Goal: Transaction & Acquisition: Subscribe to service/newsletter

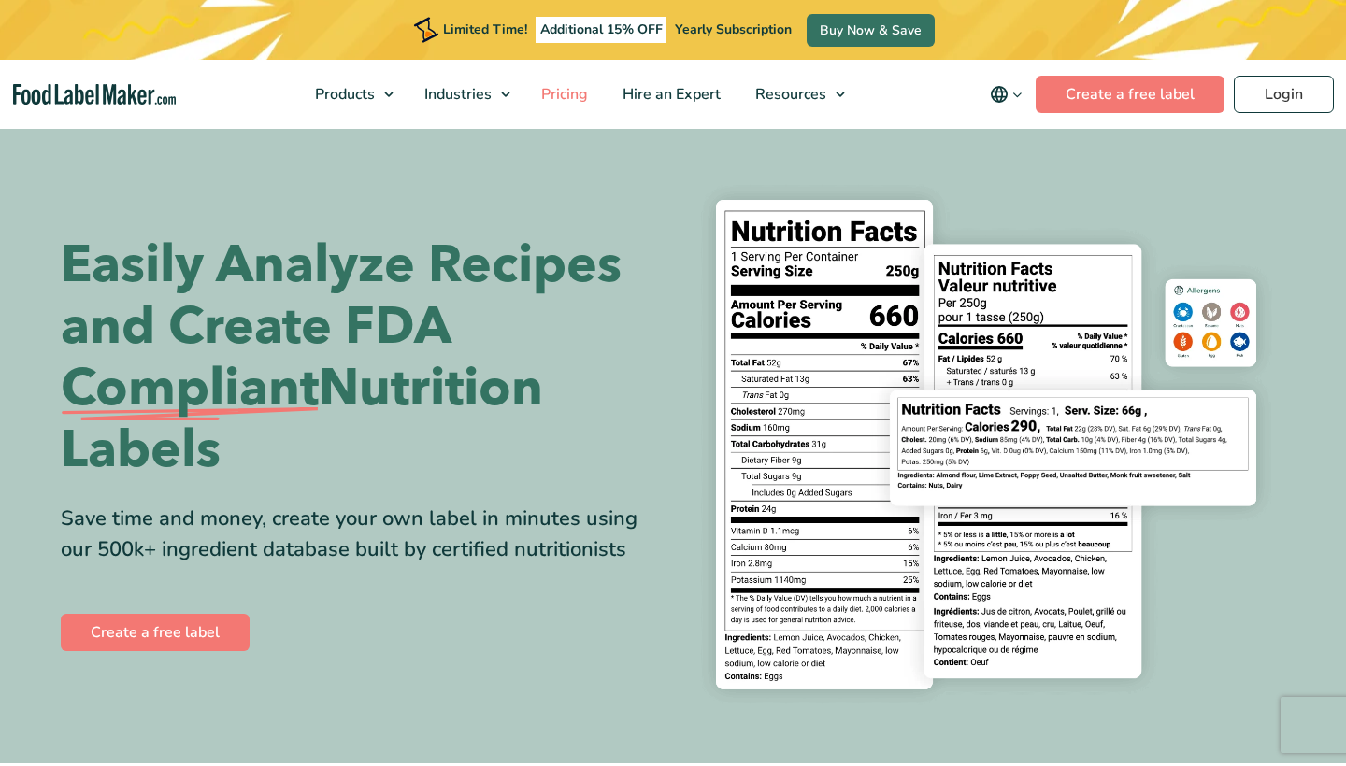
click at [580, 99] on span "Pricing" at bounding box center [562, 94] width 54 height 21
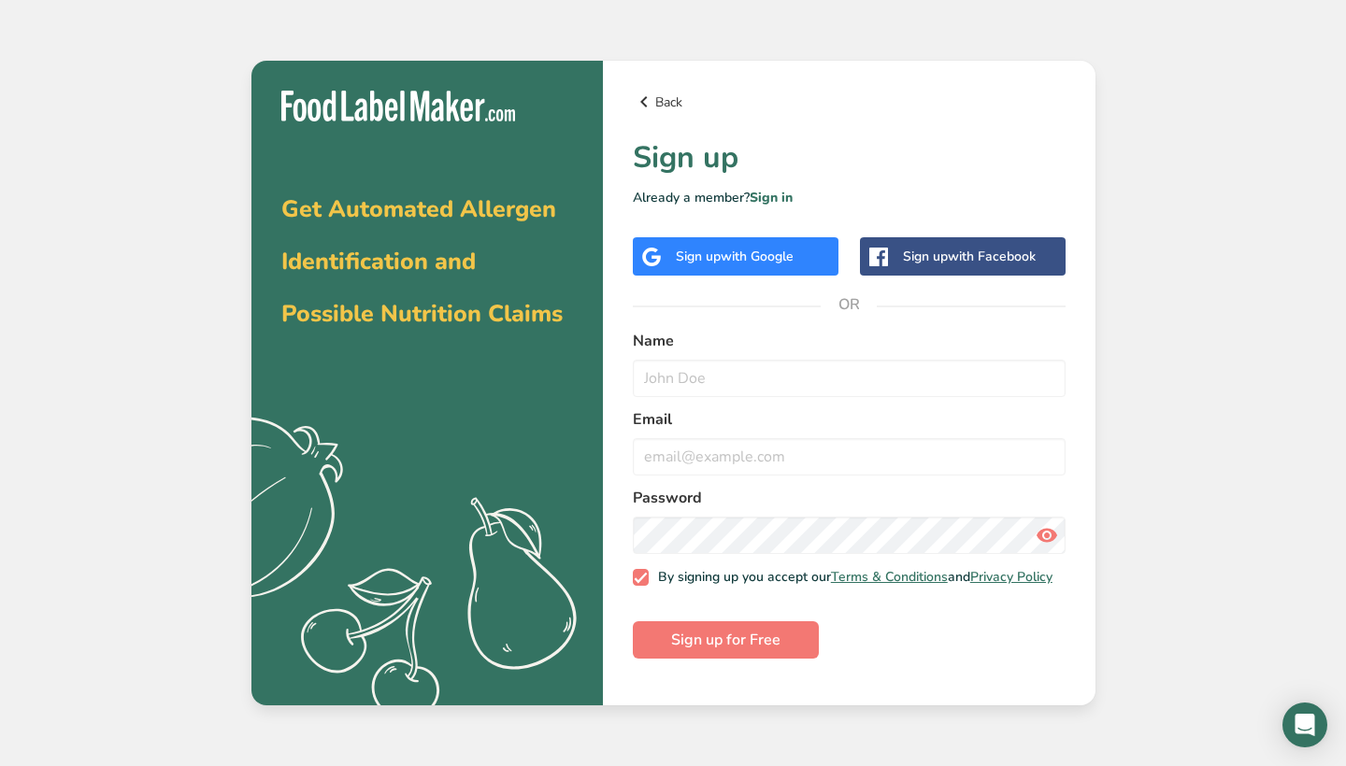
click at [663, 106] on link "Back" at bounding box center [849, 102] width 433 height 22
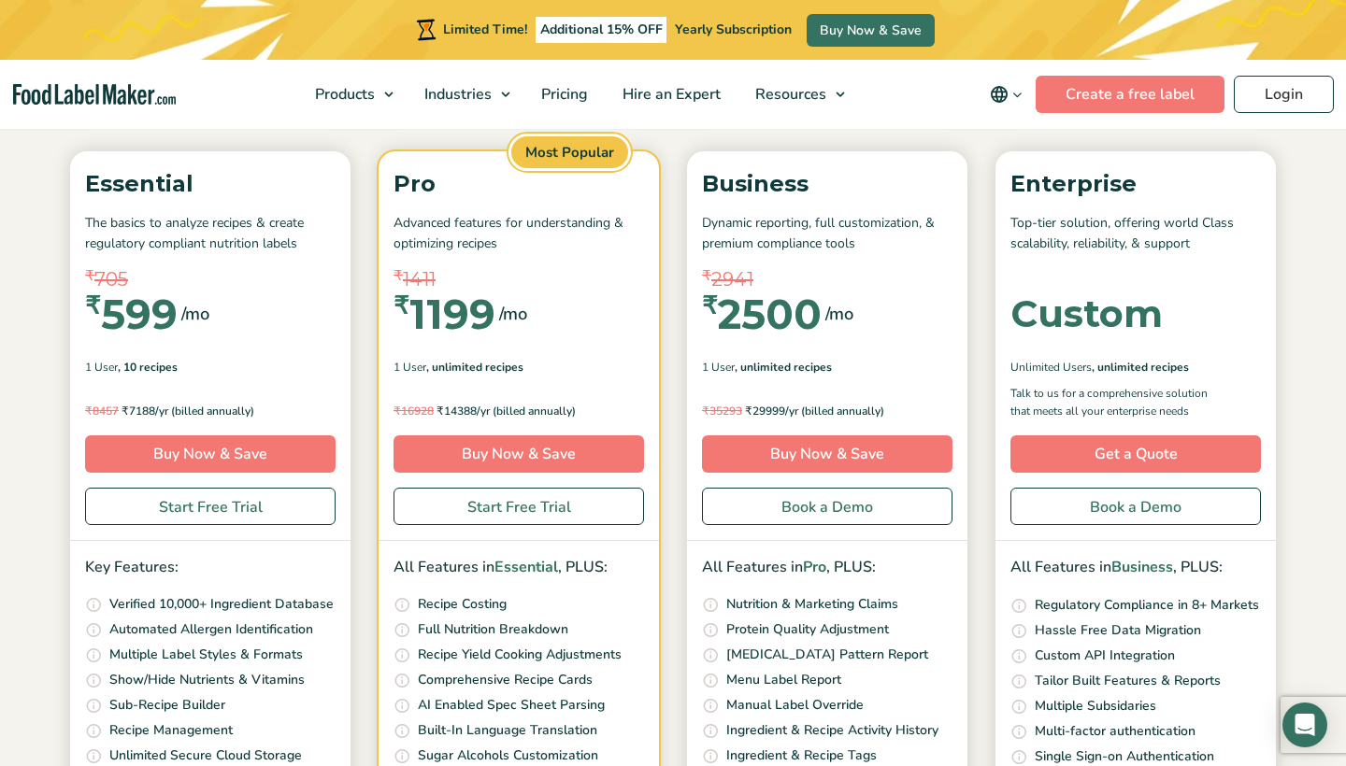
scroll to position [245, 0]
click at [269, 505] on link "Start Free Trial" at bounding box center [210, 507] width 250 height 37
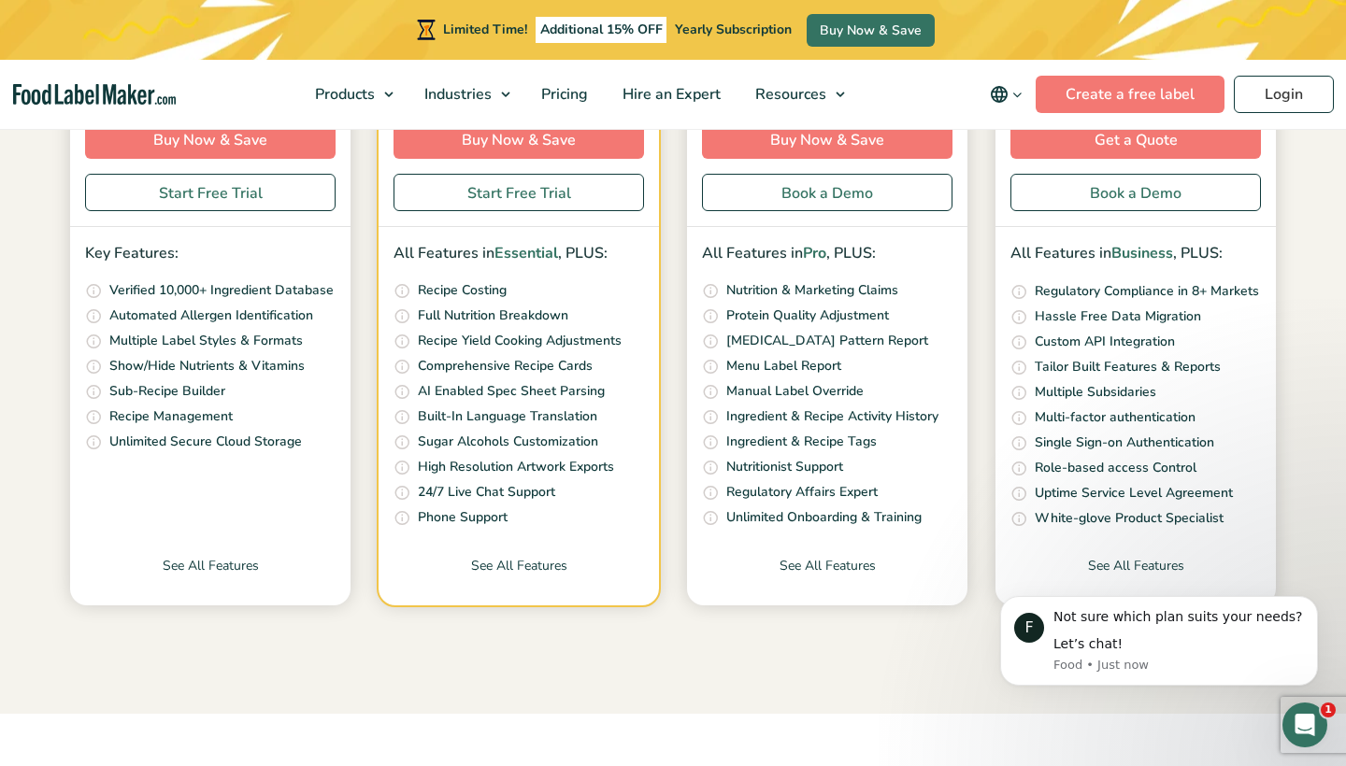
scroll to position [562, 0]
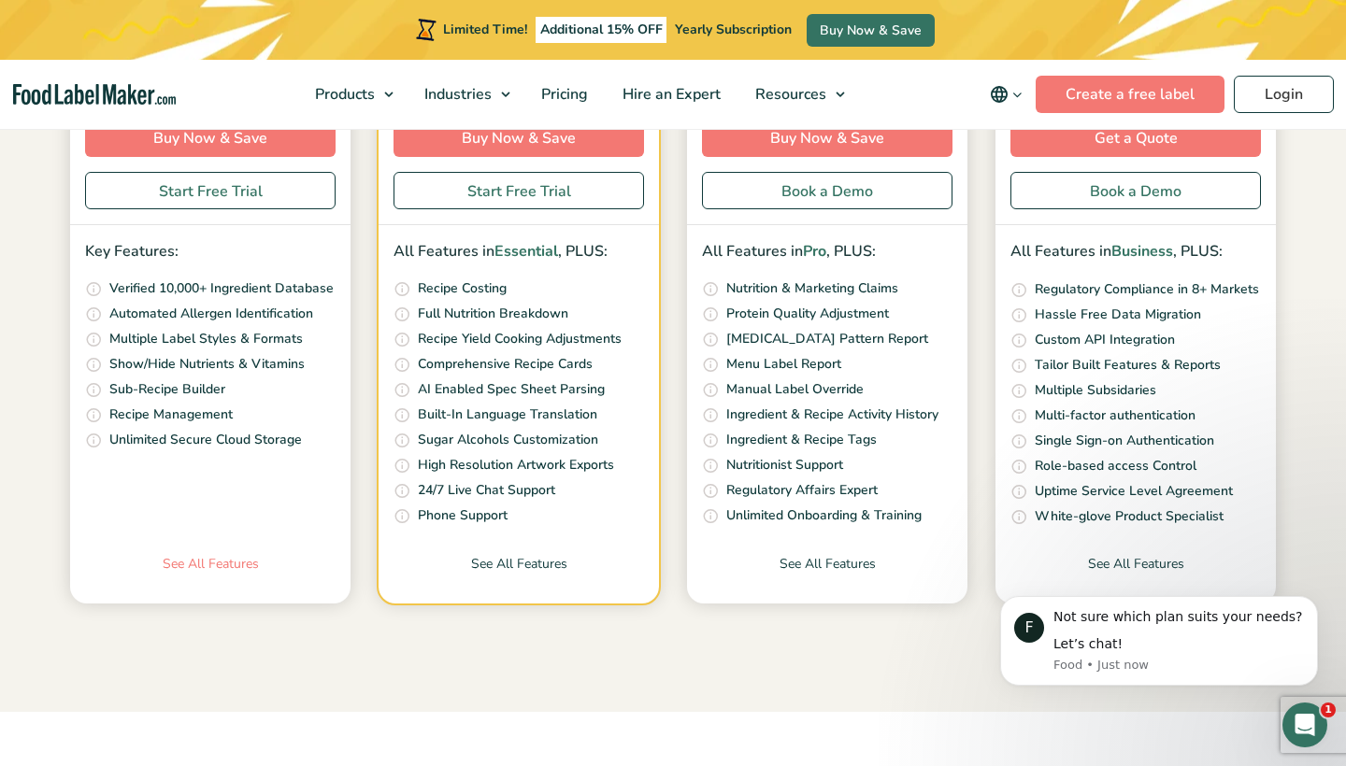
click at [239, 562] on link "See All Features" at bounding box center [210, 579] width 280 height 50
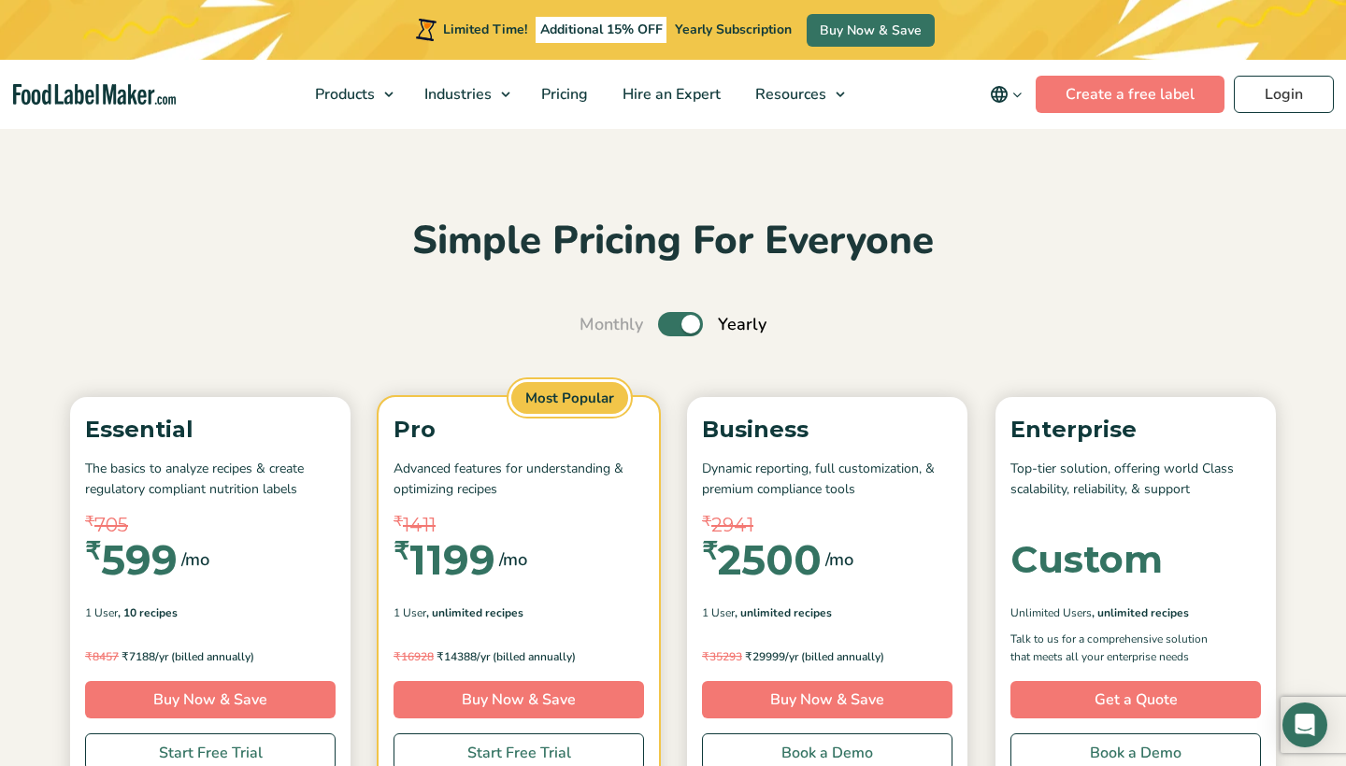
click at [595, 323] on input "Toggle" at bounding box center [589, 325] width 12 height 12
checkbox input "false"
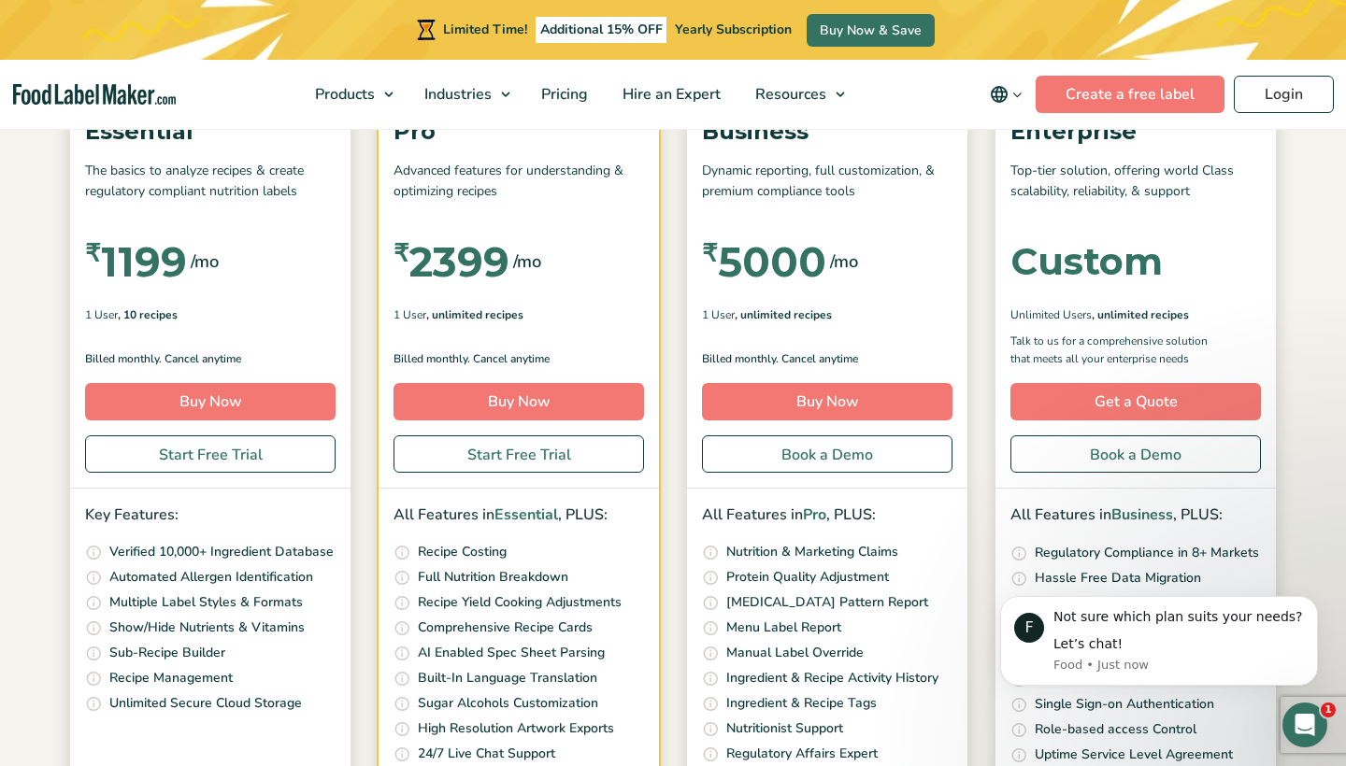
scroll to position [350, 0]
